Goal: Task Accomplishment & Management: Complete application form

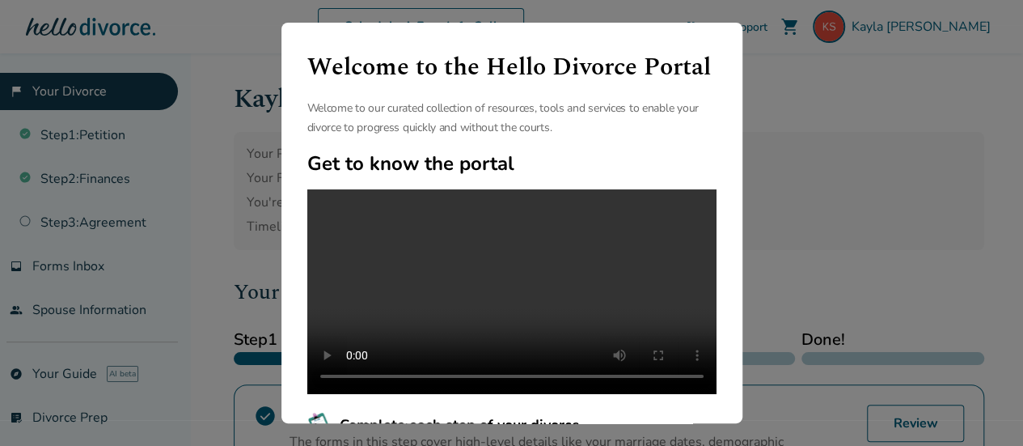
click at [850, 95] on div "Welcome to the Hello Divorce Portal Welcome to our curated collection of resour…" at bounding box center [511, 223] width 1023 height 446
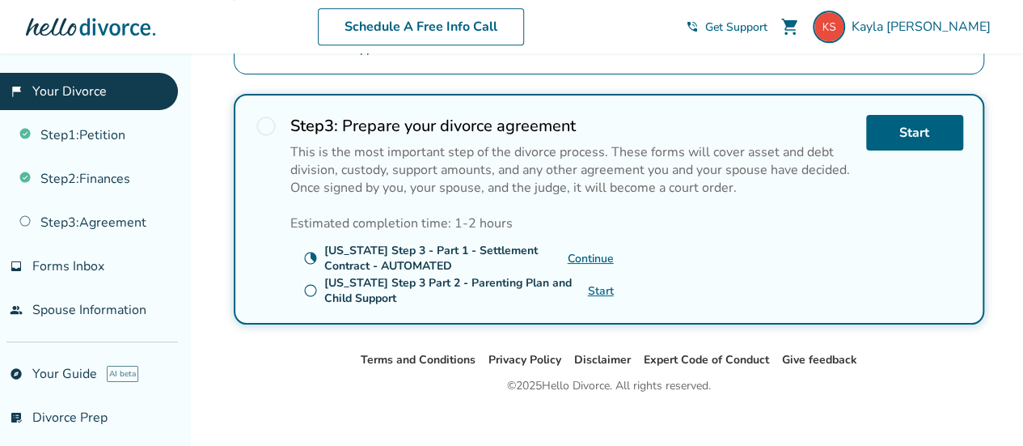
scroll to position [708, 0]
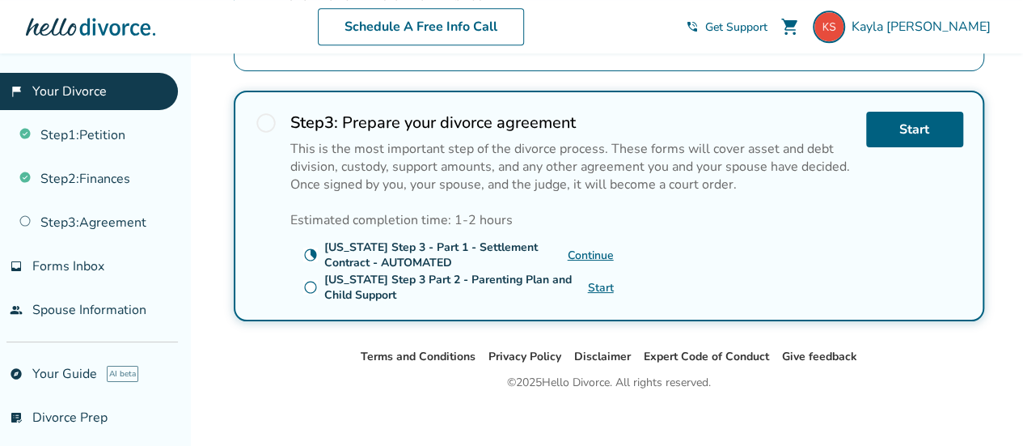
click at [582, 248] on link "Continue" at bounding box center [591, 255] width 46 height 15
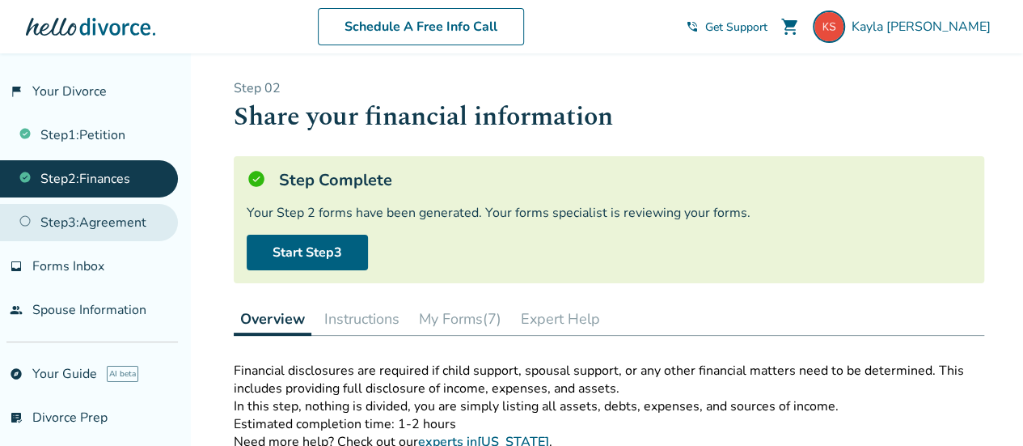
click at [108, 211] on link "Step 3 : Agreement" at bounding box center [89, 222] width 178 height 37
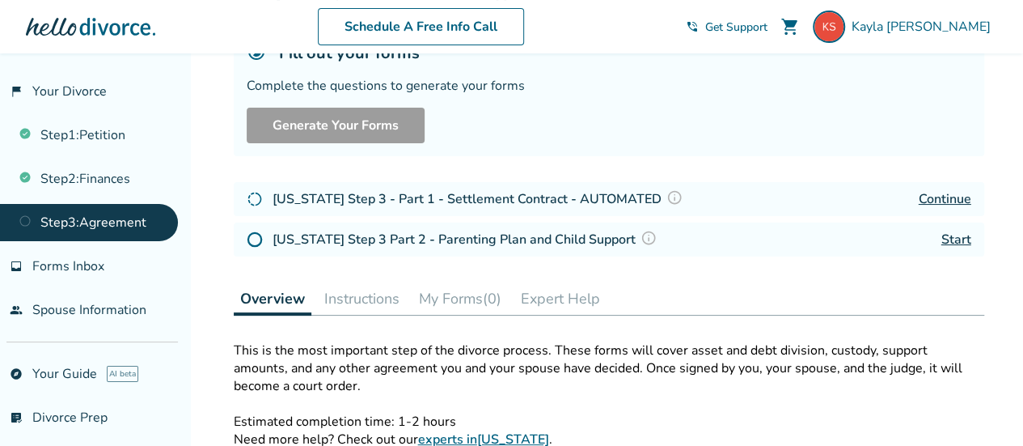
scroll to position [150, 0]
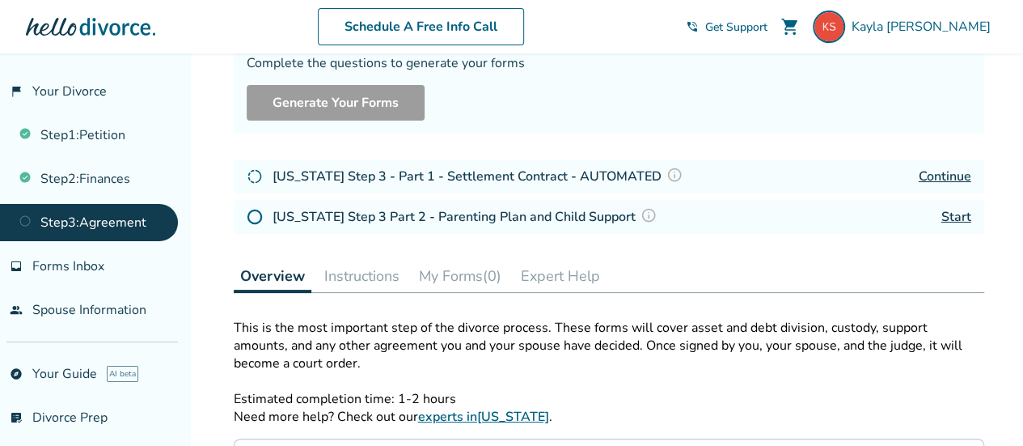
click at [958, 217] on link "Start" at bounding box center [957, 217] width 30 height 18
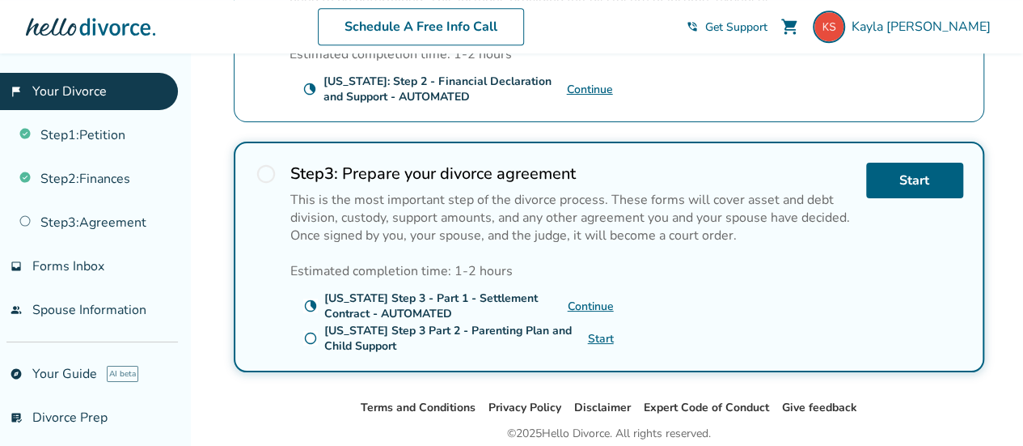
scroll to position [672, 0]
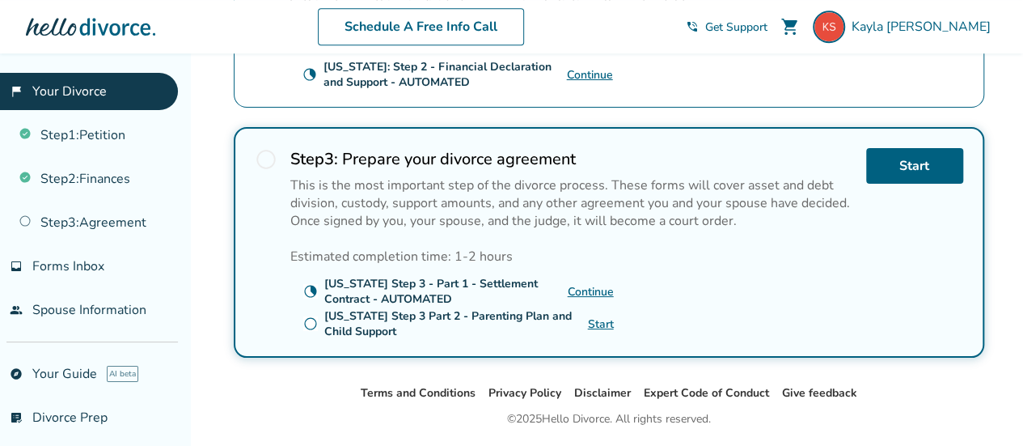
click at [599, 284] on link "Continue" at bounding box center [591, 291] width 46 height 15
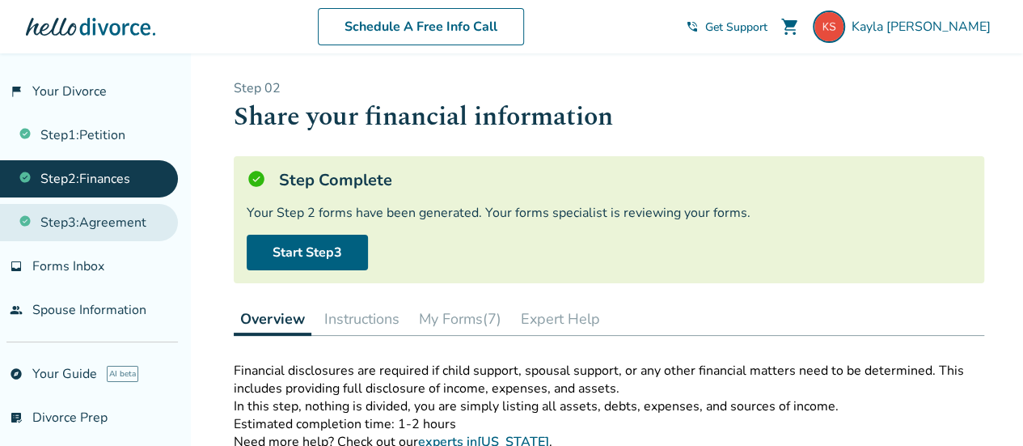
click at [56, 218] on link "Step 3 : Agreement" at bounding box center [89, 222] width 178 height 37
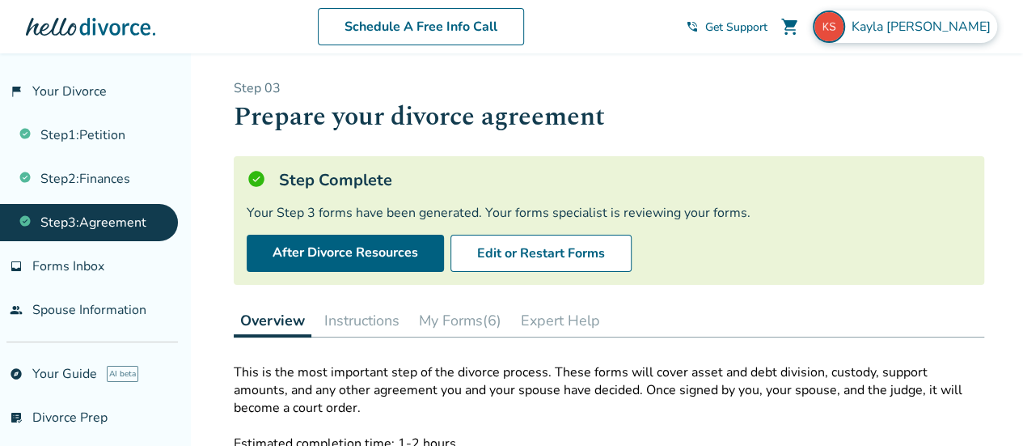
click at [953, 28] on span "Kayla Shreve" at bounding box center [925, 27] width 146 height 18
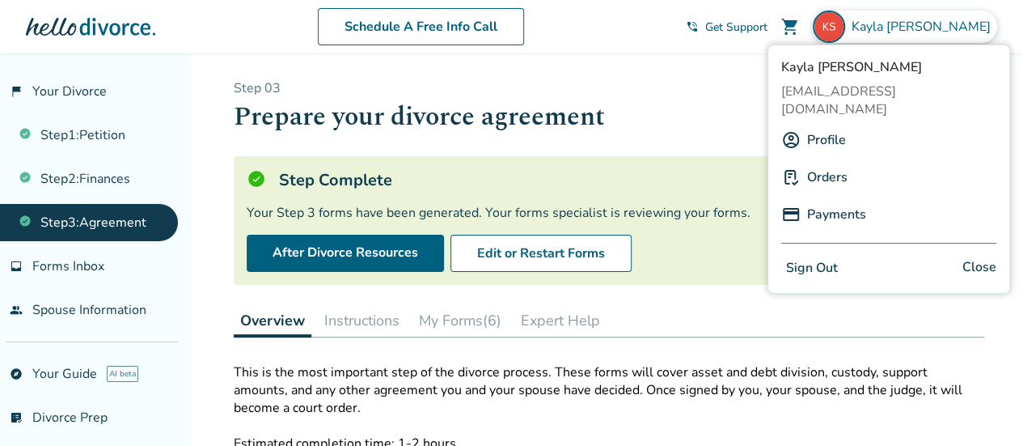
click at [806, 256] on button "Sign Out" at bounding box center [812, 267] width 61 height 23
